Goal: Navigation & Orientation: Find specific page/section

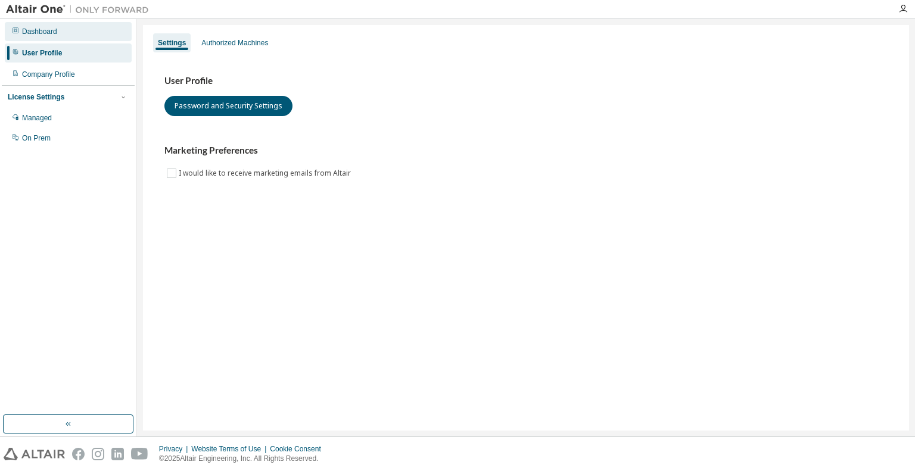
click at [33, 32] on div "Dashboard" at bounding box center [39, 32] width 35 height 10
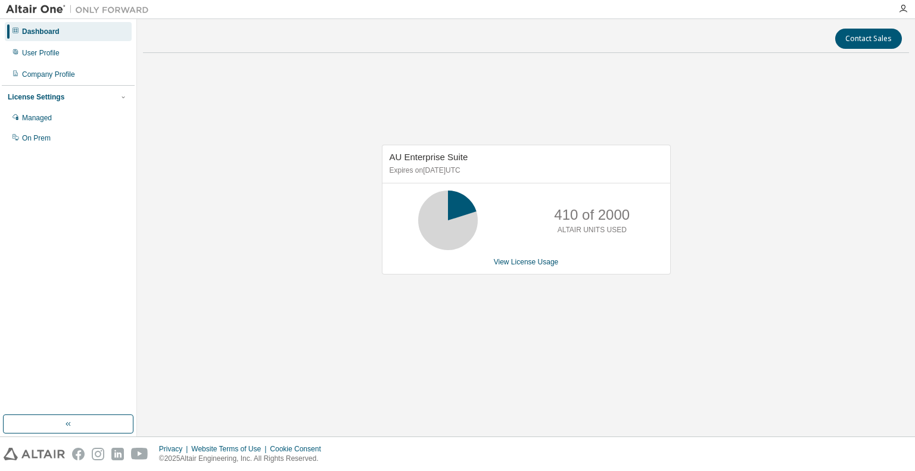
click at [837, 84] on div "AU Enterprise Suite Expires on [DATE] UTC 410 of 2000 ALTAIR UNITS USED View Li…" at bounding box center [526, 216] width 766 height 306
click at [898, 9] on div at bounding box center [903, 9] width 24 height 10
click at [904, 8] on icon "button" at bounding box center [903, 9] width 10 height 10
